Goal: Information Seeking & Learning: Learn about a topic

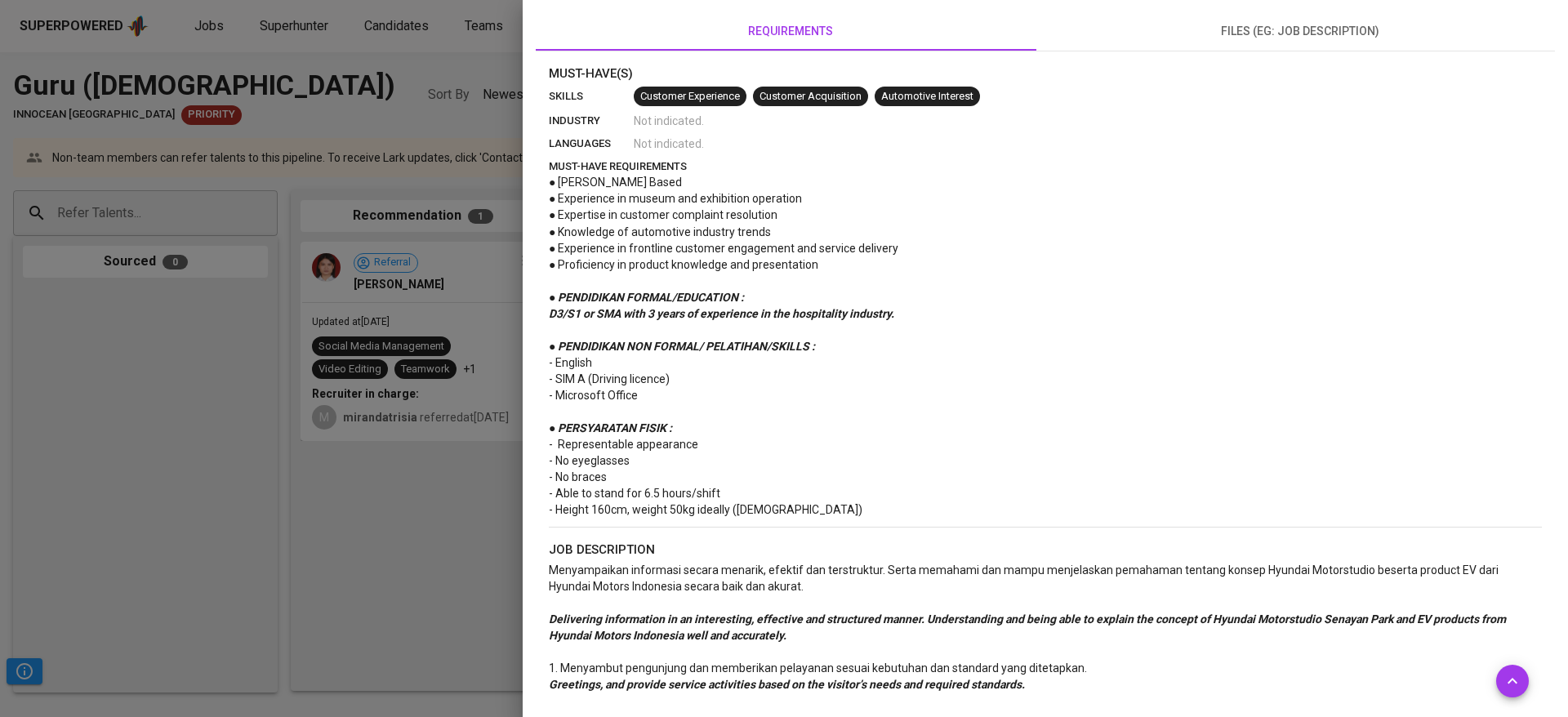
scroll to position [368, 0]
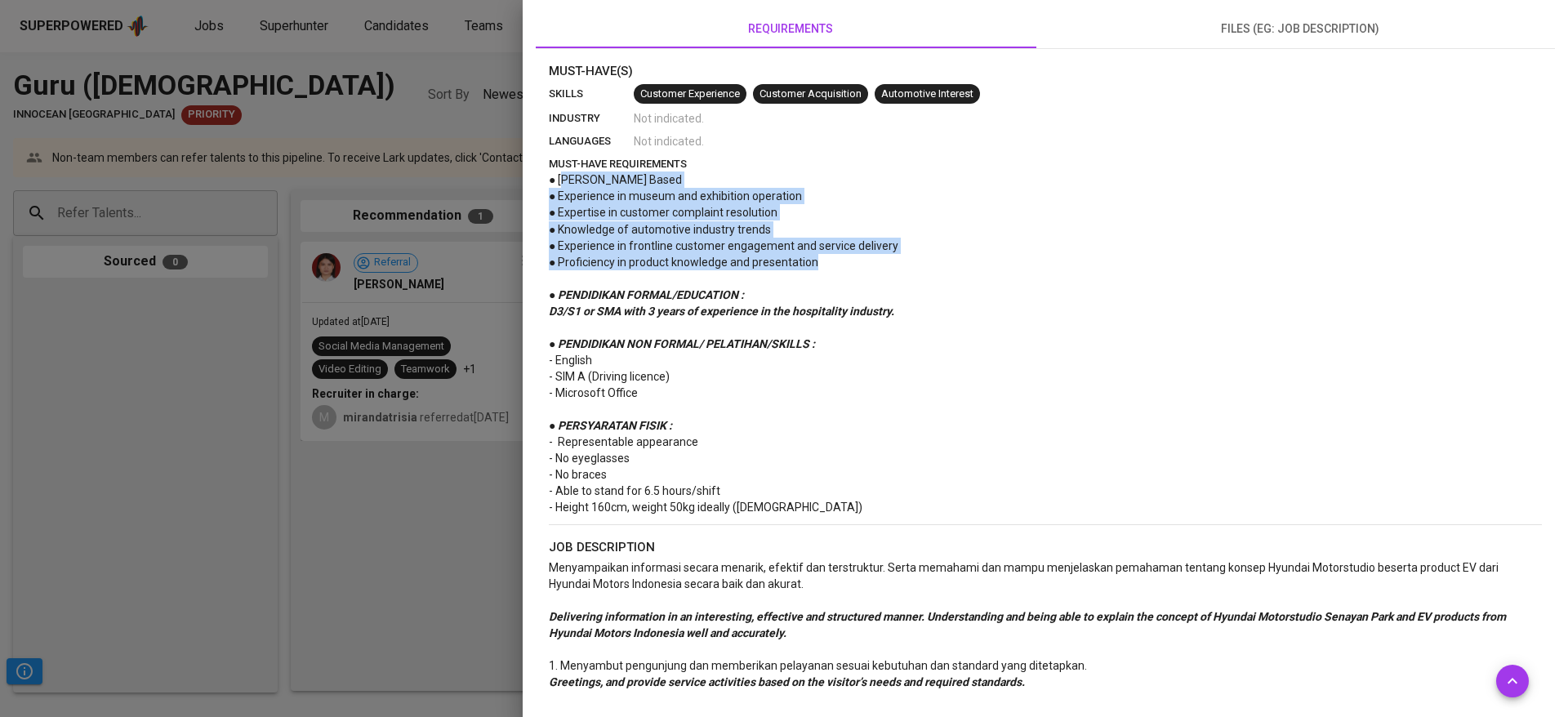
drag, startPoint x: 562, startPoint y: 174, endPoint x: 906, endPoint y: 269, distance: 356.9
click at [906, 269] on div "● [PERSON_NAME] Based ● Experience in museum and exhibition operation ● Experti…" at bounding box center [1045, 343] width 994 height 343
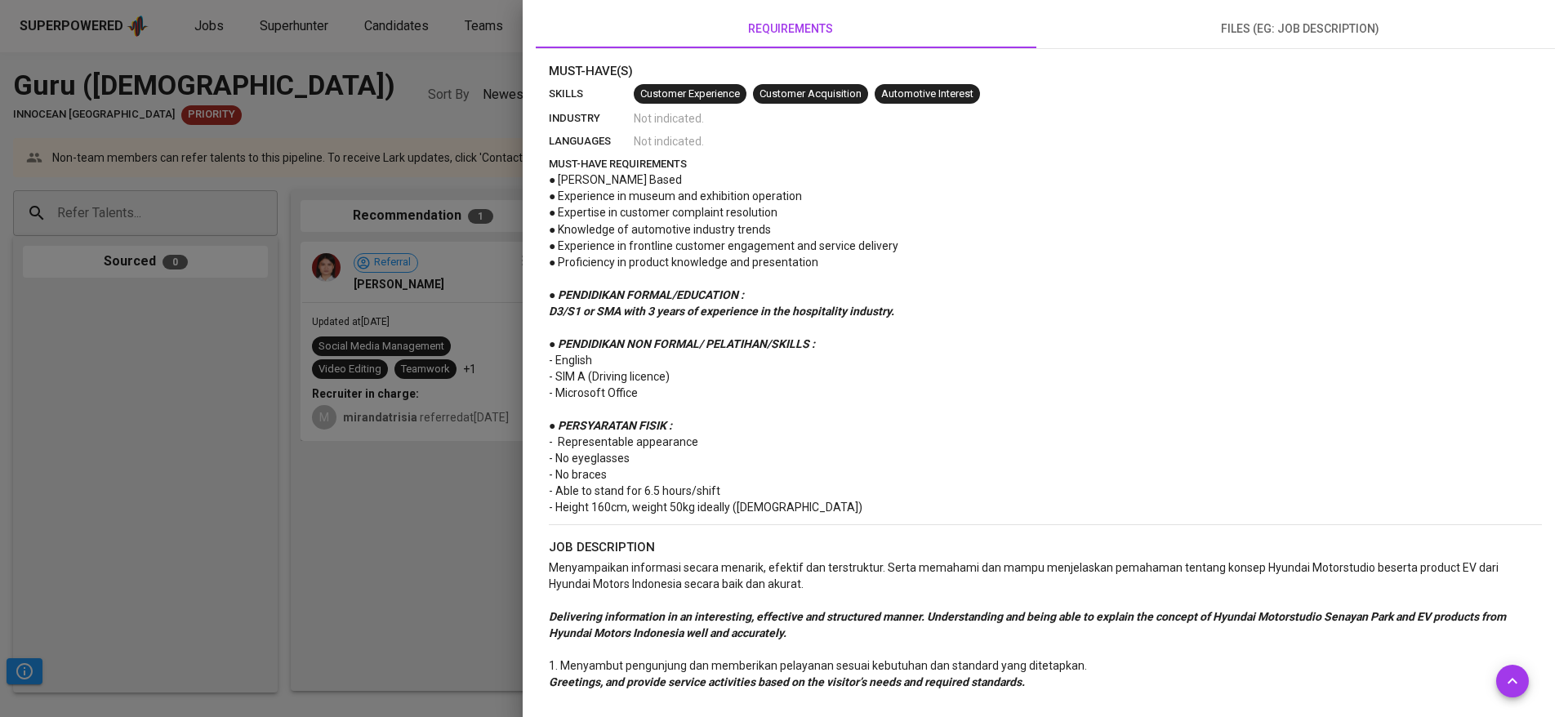
click at [882, 272] on p "﻿" at bounding box center [1045, 279] width 994 height 17
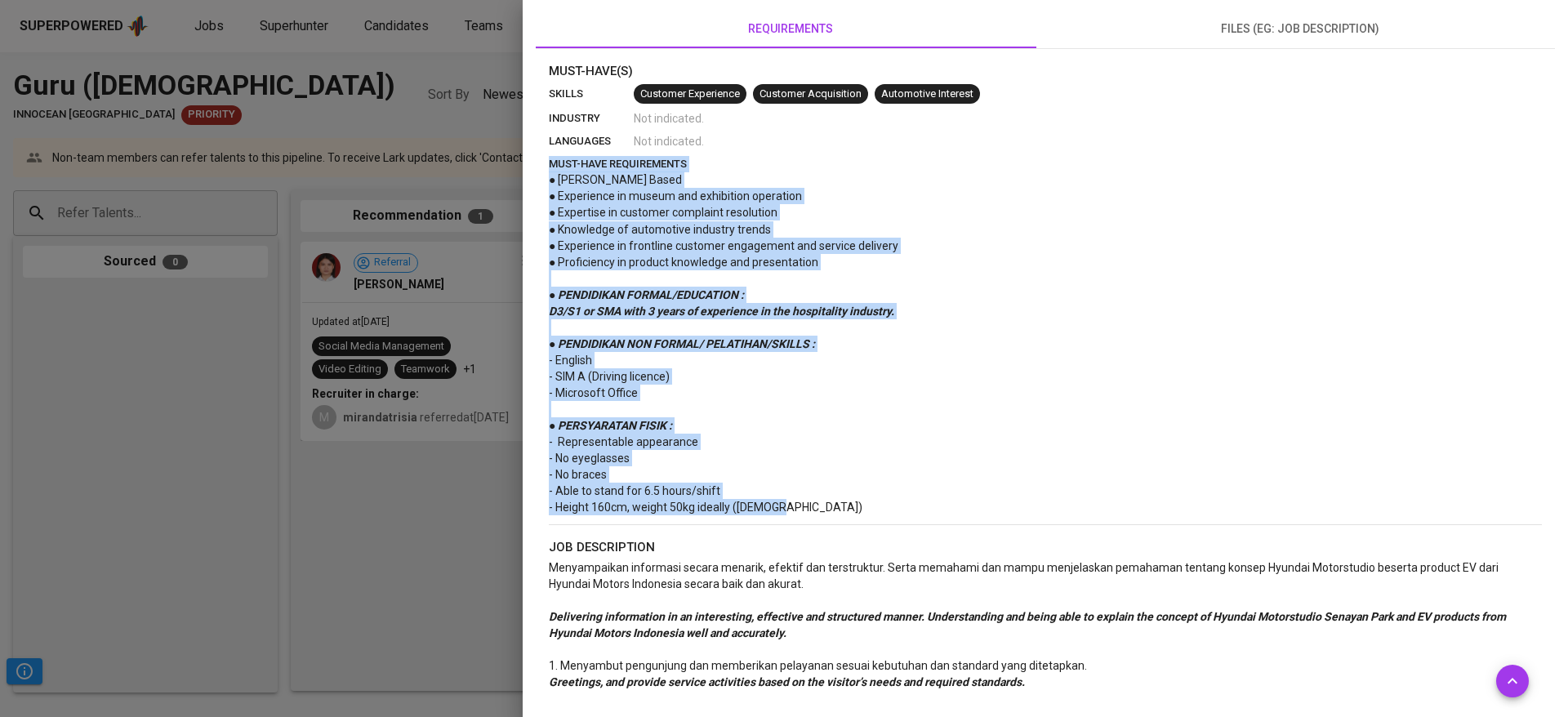
drag, startPoint x: 786, startPoint y: 510, endPoint x: 543, endPoint y: 166, distance: 421.2
click at [543, 166] on div "Must-Have(s) skills Customer Experience Customer Acquisition Automotive Interes…" at bounding box center [1045, 714] width 1019 height 1305
copy div "must-have requirements ● [PERSON_NAME] Based ● Experience in museum and exhibit…"
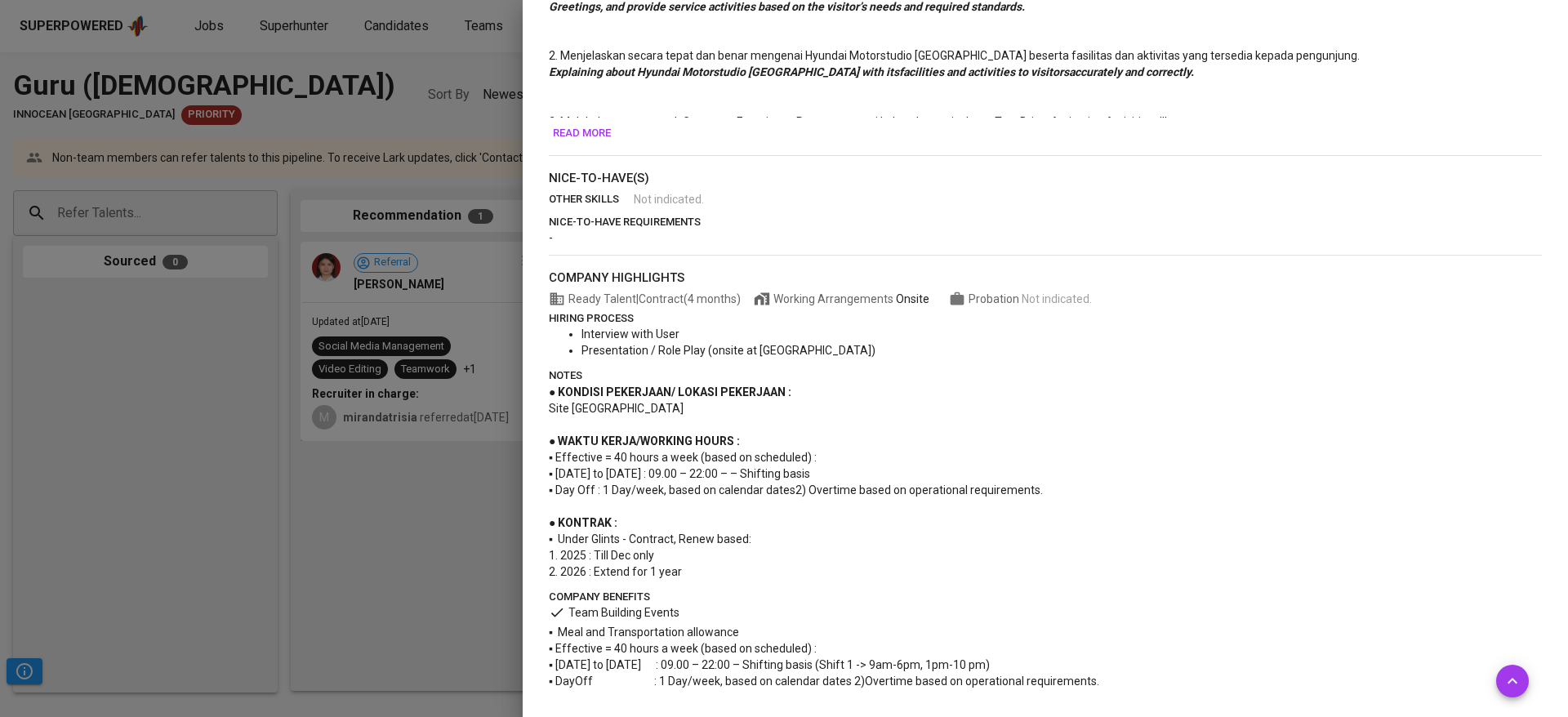
scroll to position [1043, 0]
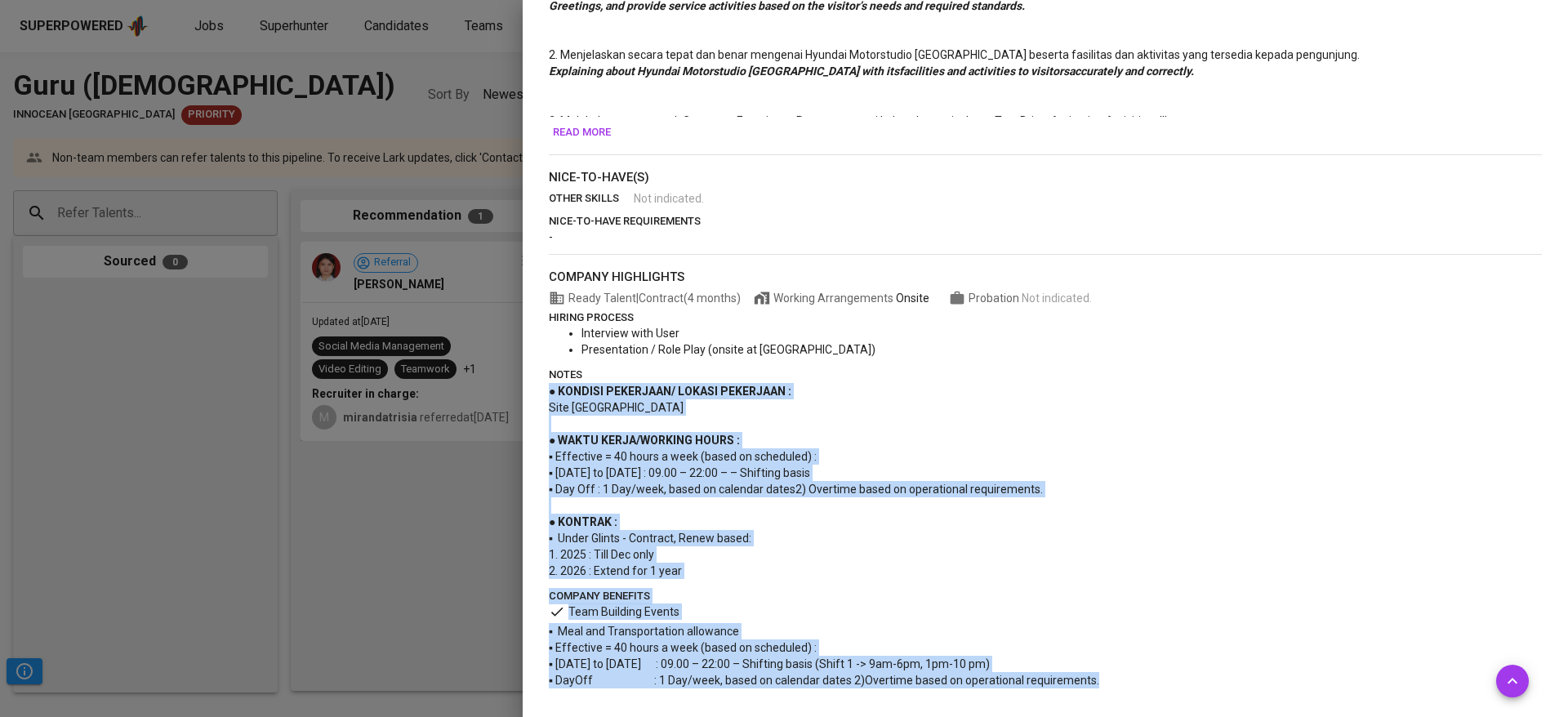
drag, startPoint x: 550, startPoint y: 392, endPoint x: 1183, endPoint y: 696, distance: 702.2
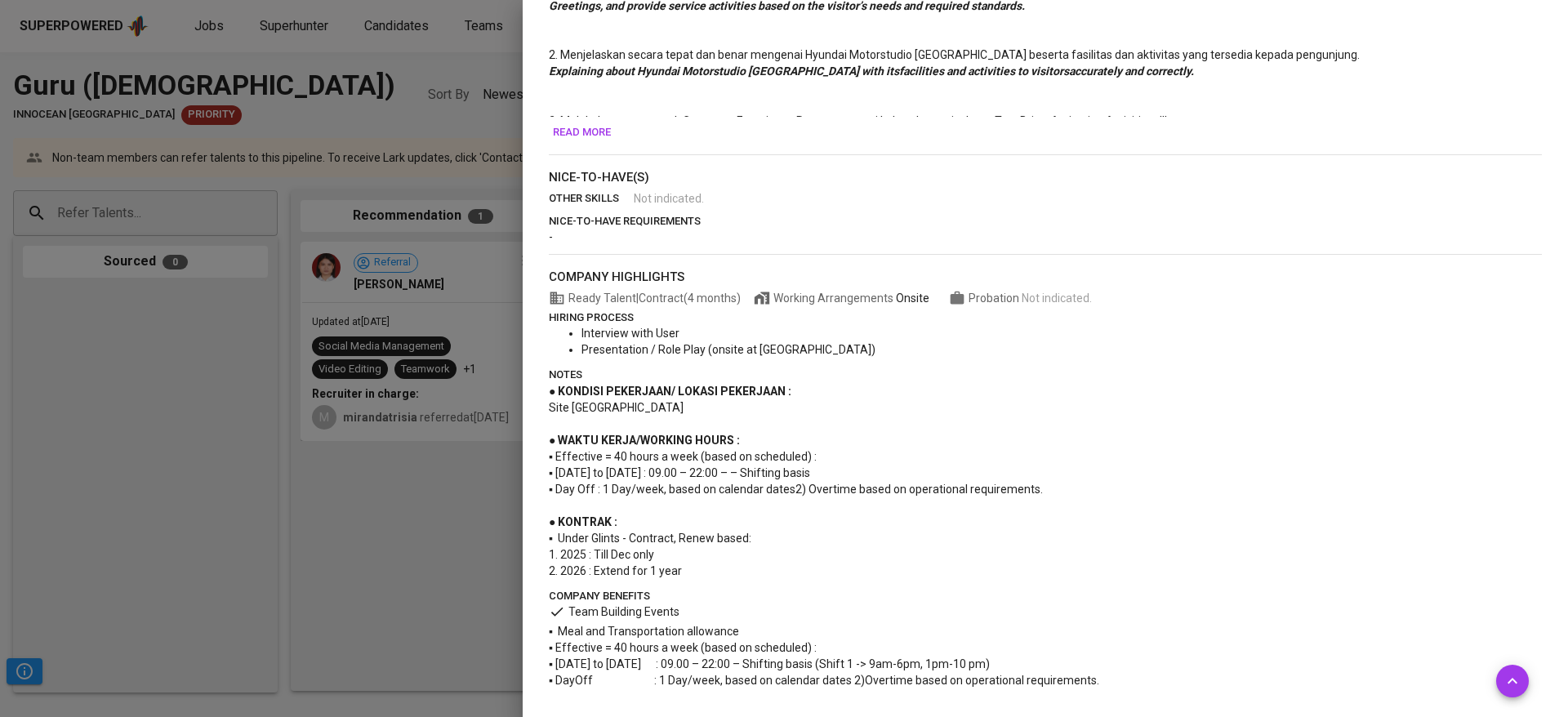
drag, startPoint x: 670, startPoint y: 472, endPoint x: 774, endPoint y: 138, distance: 349.8
click at [774, 138] on div "Menyampaikan informasi secara menarik, efektif dan terstruktur. Serta memahami …" at bounding box center [1045, 15] width 994 height 262
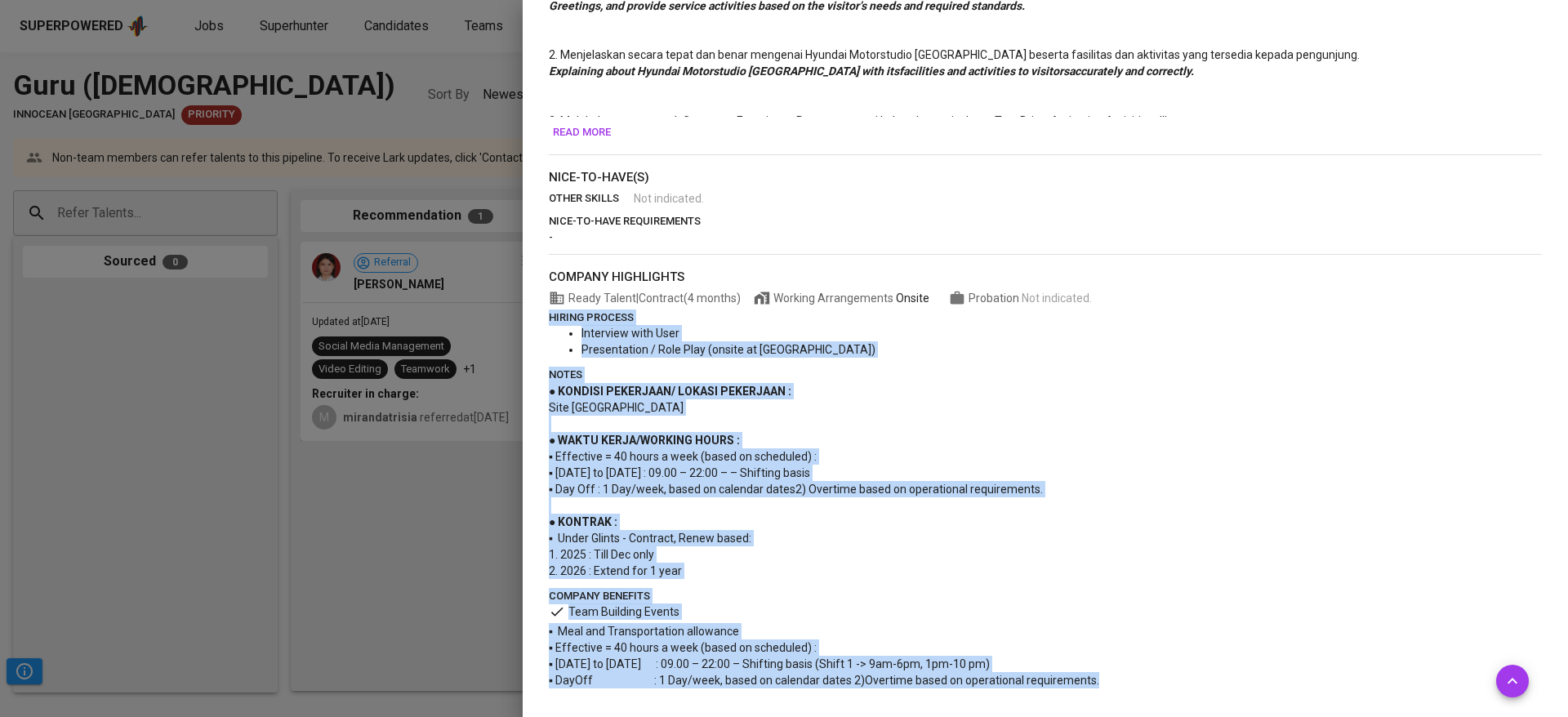
drag, startPoint x: 549, startPoint y: 316, endPoint x: 1118, endPoint y: 692, distance: 682.0
click at [1091, 677] on span "▪ DayOff : 1 Day/week, based on calendar dates 2)Overtime based on operational …" at bounding box center [824, 680] width 550 height 13
drag, startPoint x: 1095, startPoint y: 681, endPoint x: 550, endPoint y: 374, distance: 625.5
click at [550, 374] on section "company highlights Ready Talent | Contract (4 months) Working Arrangements Onsi…" at bounding box center [1045, 479] width 994 height 423
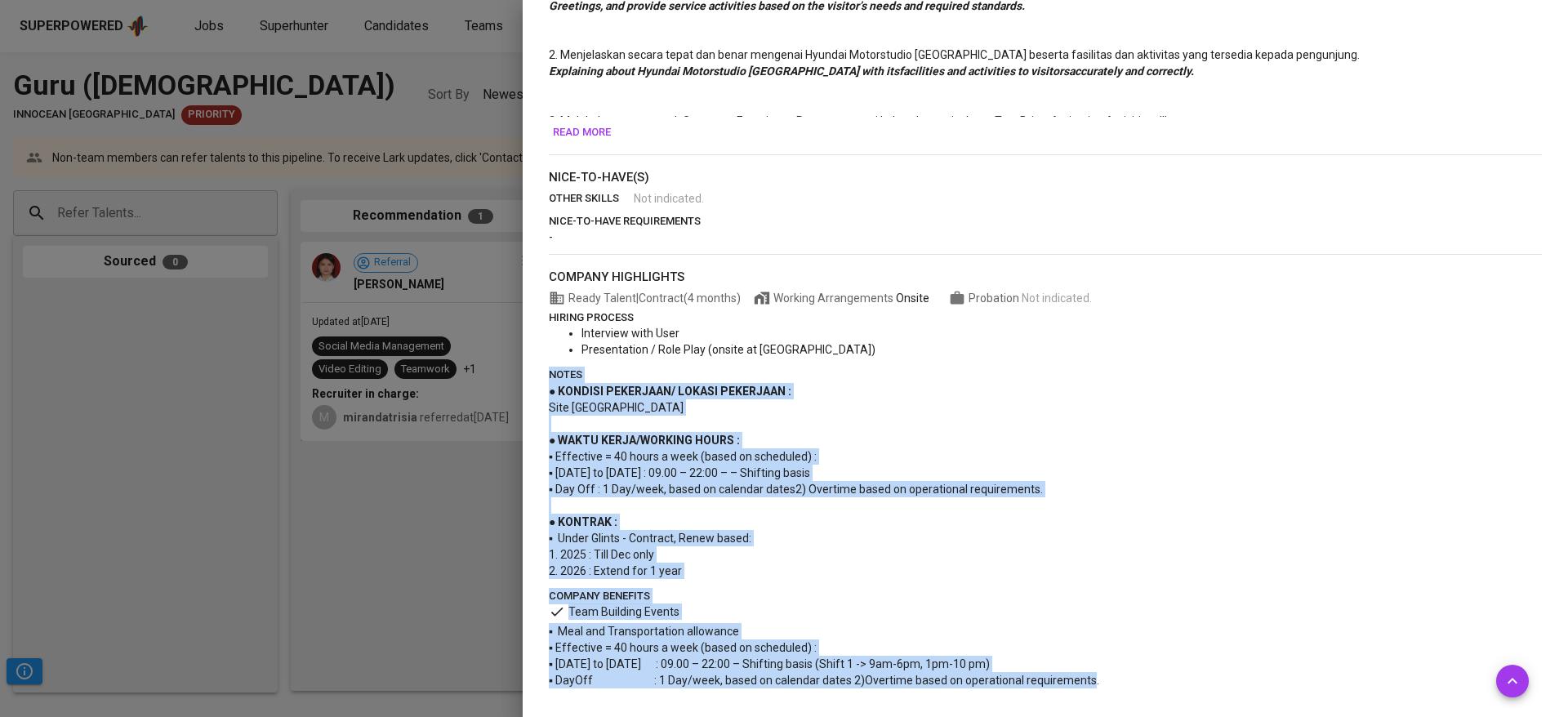
copy section "notes ● KONDISI PEKERJAAN/ LOKASI PEKERJAAN : Site [GEOGRAPHIC_DATA] ﻿ ● WAKTU …"
